Goal: Information Seeking & Learning: Learn about a topic

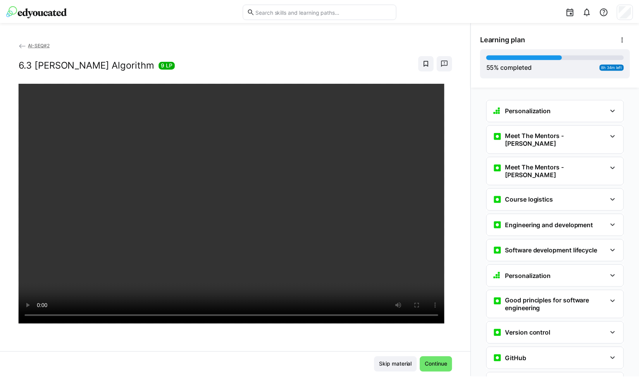
scroll to position [1130, 0]
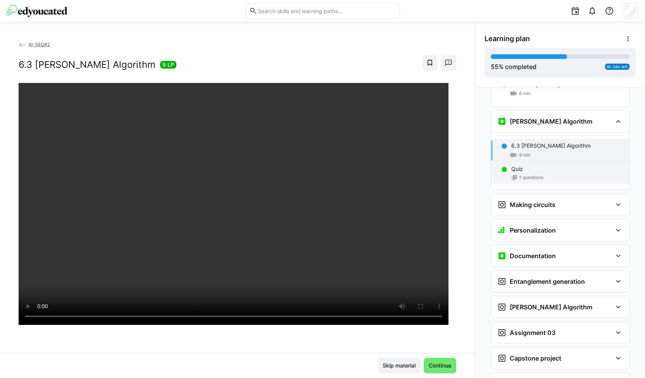
click at [511, 165] on p "Quiz" at bounding box center [517, 169] width 12 height 8
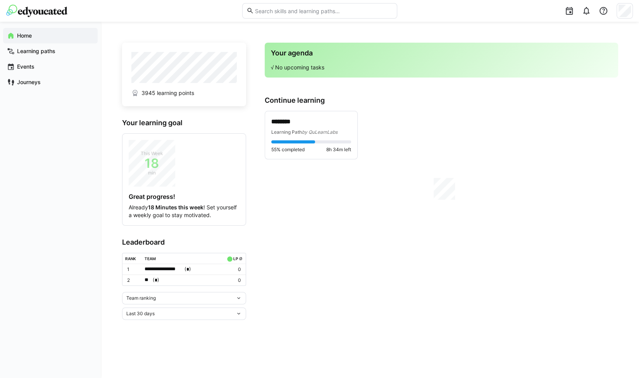
click at [157, 332] on div "**********" at bounding box center [370, 199] width 496 height 319
click at [164, 311] on div "Last 30 days" at bounding box center [180, 313] width 109 height 5
click at [171, 294] on div "All time" at bounding box center [183, 296] width 115 height 6
click at [170, 296] on div "Team ranking" at bounding box center [180, 297] width 109 height 5
click at [161, 325] on div "Individual ranking" at bounding box center [183, 325] width 115 height 6
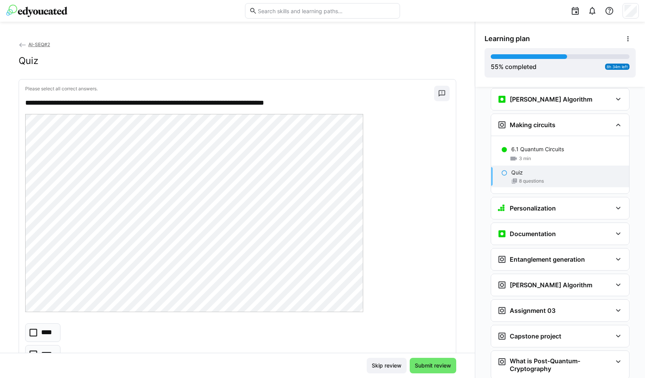
scroll to position [1120, 0]
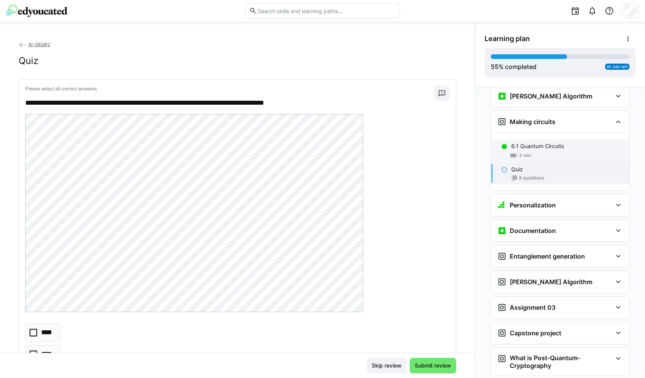
click at [542, 142] on p "6.1 Quantum Circuits" at bounding box center [537, 146] width 53 height 8
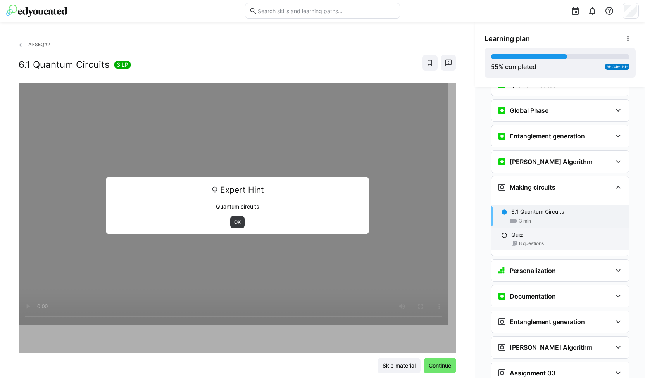
scroll to position [1053, 0]
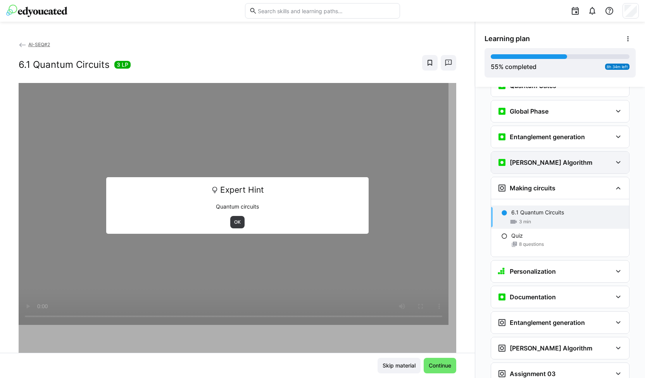
click at [580, 152] on div "Grover's Algorithm" at bounding box center [560, 163] width 138 height 22
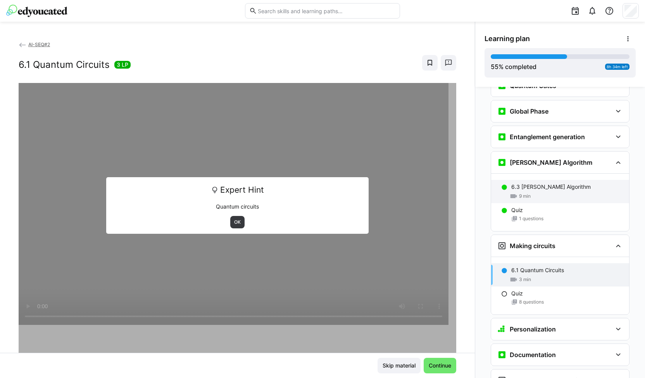
click at [557, 183] on p "6.3 Grover's Algorithm" at bounding box center [550, 187] width 79 height 8
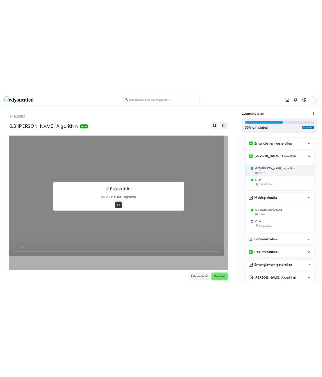
scroll to position [1094, 0]
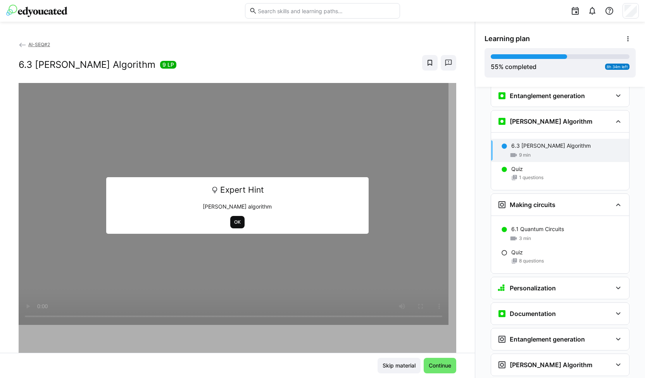
click at [234, 217] on span "OK" at bounding box center [237, 222] width 14 height 12
